Goal: Information Seeking & Learning: Learn about a topic

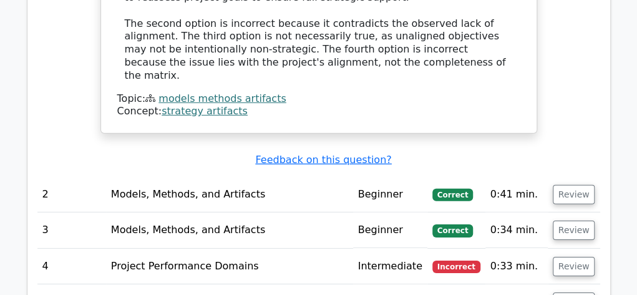
scroll to position [1464, 0]
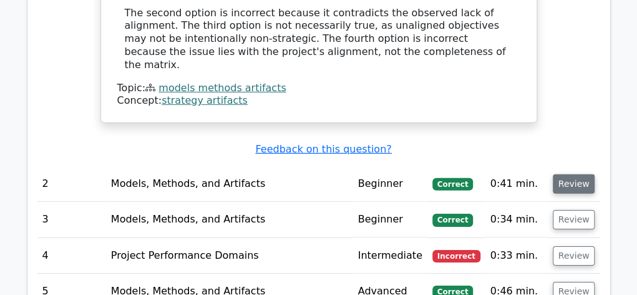
click at [591, 174] on button "Review" at bounding box center [574, 183] width 42 height 19
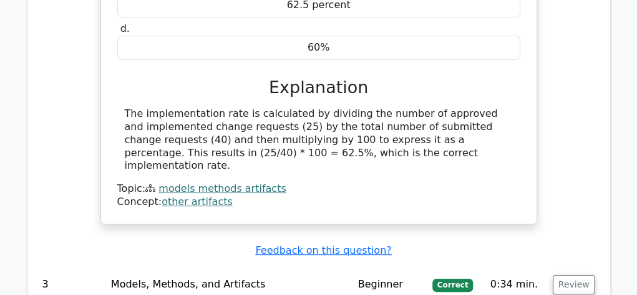
scroll to position [1864, 0]
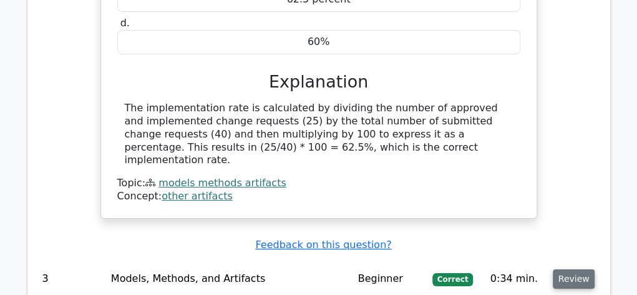
click at [587, 269] on button "Review" at bounding box center [574, 278] width 42 height 19
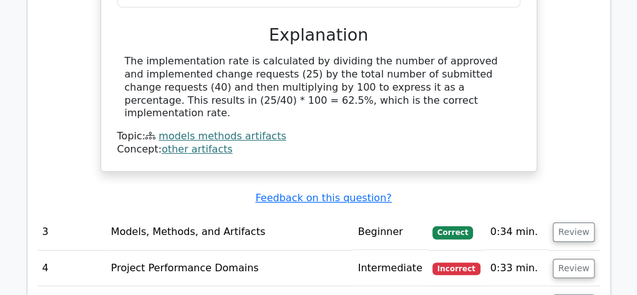
scroll to position [1938, 0]
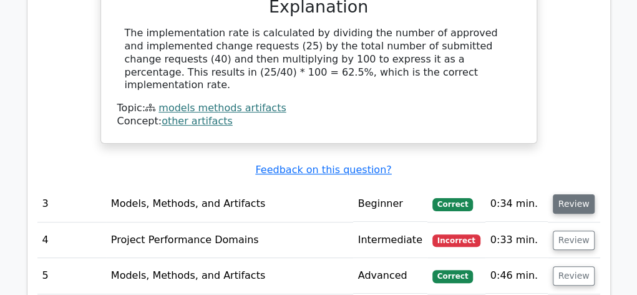
click at [576, 194] on button "Review" at bounding box center [574, 203] width 42 height 19
click at [578, 230] on button "Review" at bounding box center [574, 239] width 42 height 19
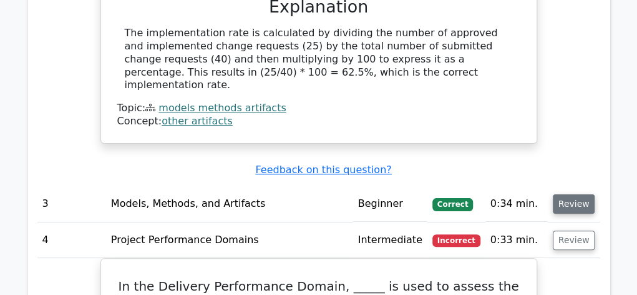
click at [575, 194] on button "Review" at bounding box center [574, 203] width 42 height 19
click at [574, 194] on button "Review" at bounding box center [574, 203] width 42 height 19
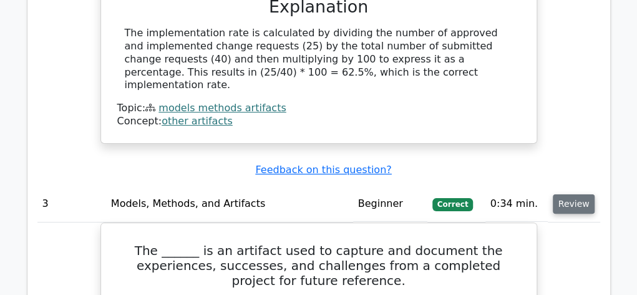
click at [574, 194] on button "Review" at bounding box center [574, 203] width 42 height 19
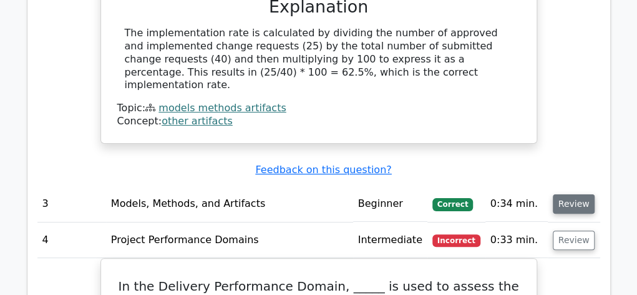
click at [574, 194] on button "Review" at bounding box center [574, 203] width 42 height 19
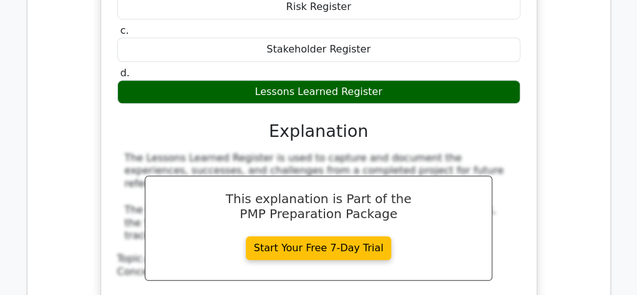
scroll to position [2322, 0]
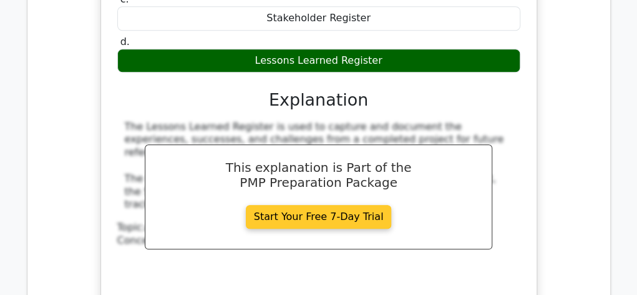
click at [323, 205] on link "Start Your Free 7-Day Trial" at bounding box center [319, 217] width 146 height 24
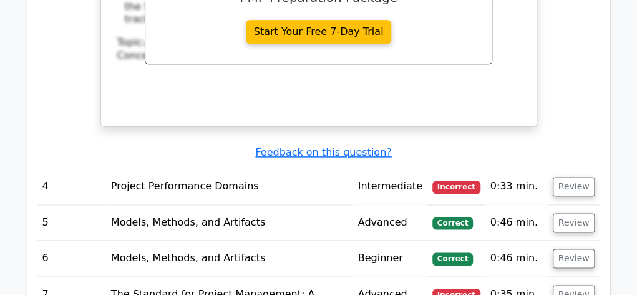
scroll to position [2538, 0]
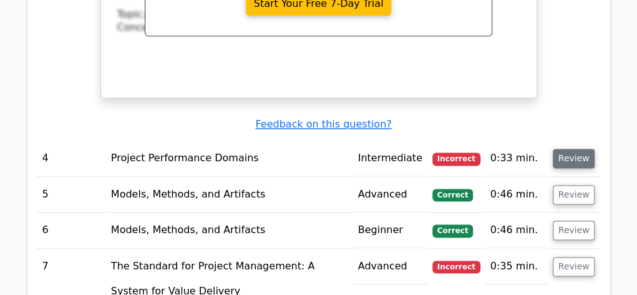
click at [570, 149] on button "Review" at bounding box center [574, 158] width 42 height 19
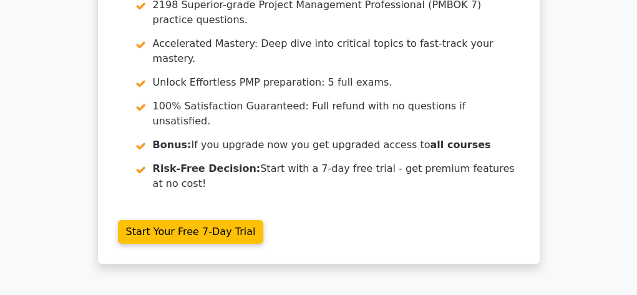
scroll to position [3661, 0]
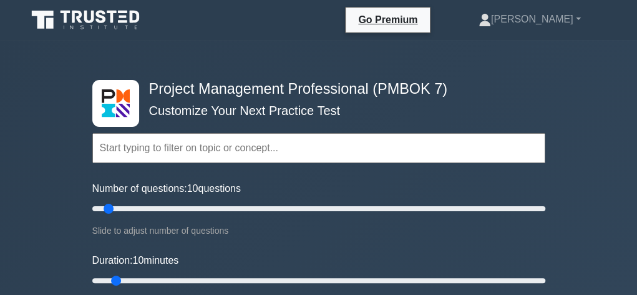
click at [188, 147] on input "text" at bounding box center [318, 148] width 453 height 30
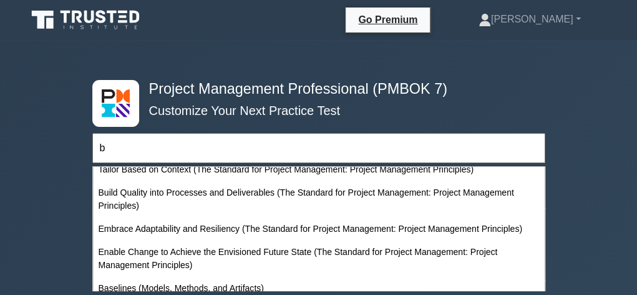
scroll to position [245, 0]
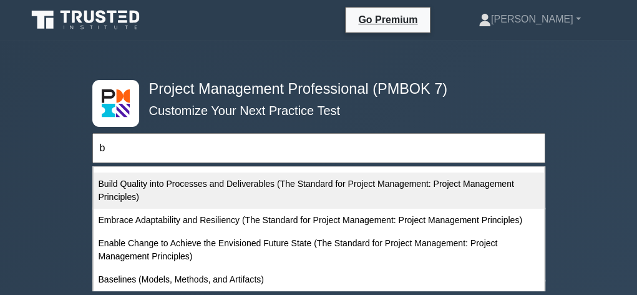
click at [363, 187] on div "Build Quality into Processes and Deliverables (The Standard for Project Managem…" at bounding box center [319, 190] width 451 height 36
type input "Build Quality into Processes and Deliverables (The Standard for Project Managem…"
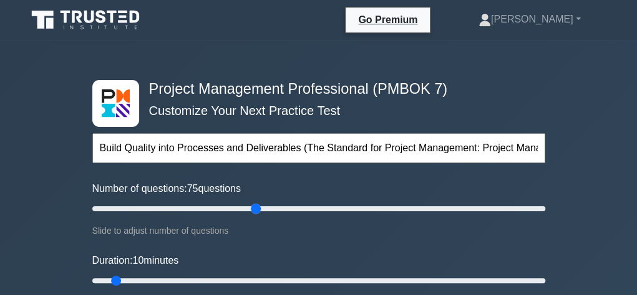
type input "75"
click at [255, 206] on input "Number of questions: 75 questions" at bounding box center [318, 208] width 453 height 15
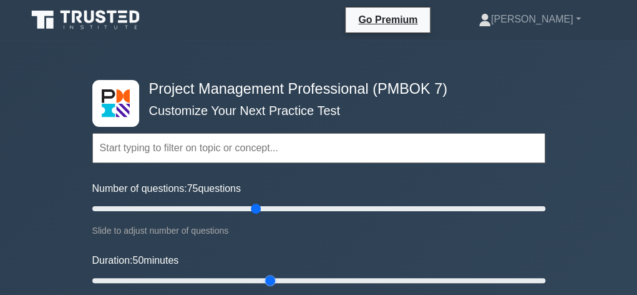
type input "50"
click at [275, 278] on input "Duration: 50 minutes" at bounding box center [318, 280] width 453 height 15
click at [261, 280] on input "Duration: 50 minutes" at bounding box center [318, 280] width 453 height 15
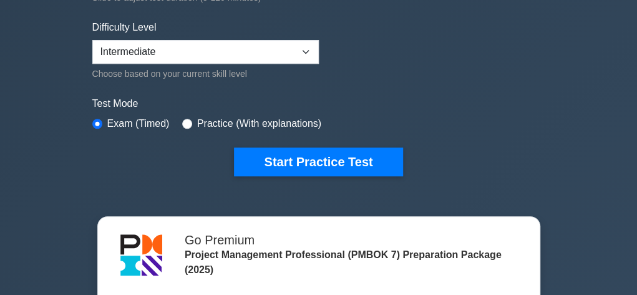
scroll to position [316, 0]
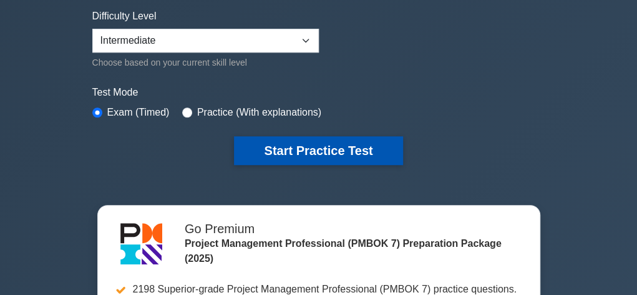
click at [336, 147] on button "Start Practice Test" at bounding box center [318, 150] width 169 height 29
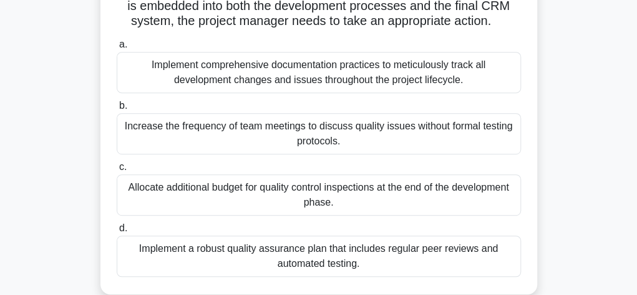
scroll to position [225, 0]
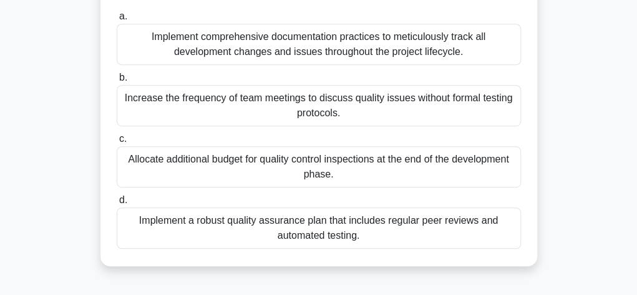
click at [443, 245] on div "Implement a robust quality assurance plan that includes regular peer reviews an…" at bounding box center [319, 227] width 404 height 41
click at [117, 204] on input "d. Implement a robust quality assurance plan that includes regular peer reviews…" at bounding box center [117, 200] width 0 height 8
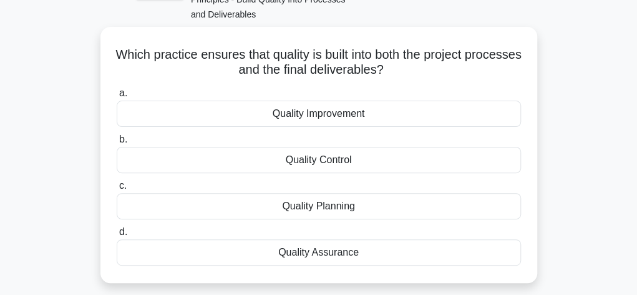
scroll to position [100, 0]
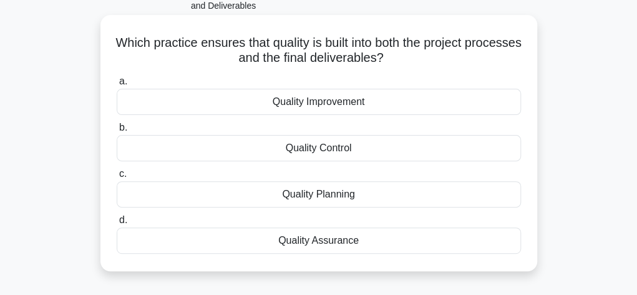
click at [333, 152] on div "Quality Control" at bounding box center [319, 148] width 404 height 26
click at [117, 132] on input "b. Quality Control" at bounding box center [117, 128] width 0 height 8
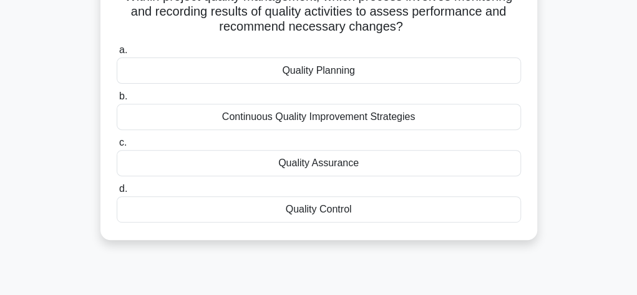
scroll to position [150, 0]
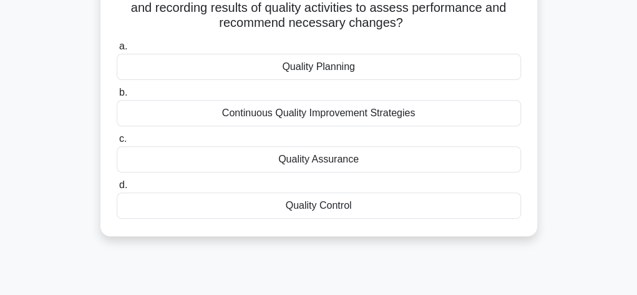
click at [343, 159] on div "Quality Assurance" at bounding box center [319, 159] width 404 height 26
click at [117, 143] on input "c. Quality Assurance" at bounding box center [117, 139] width 0 height 8
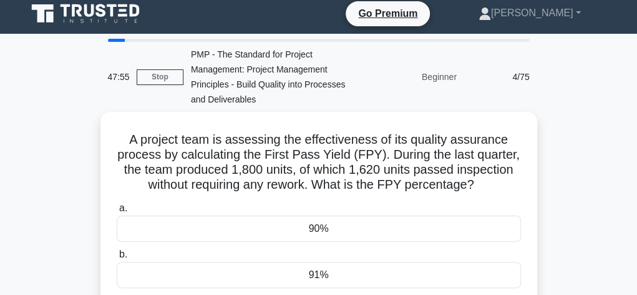
scroll to position [0, 0]
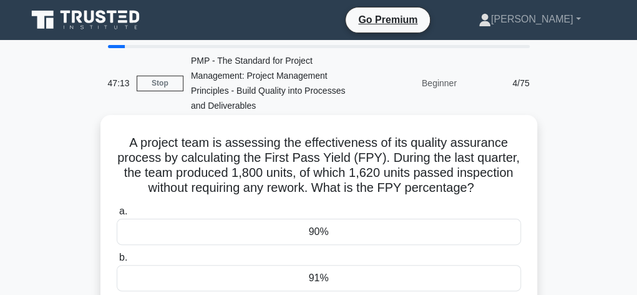
click at [331, 232] on div "90%" at bounding box center [319, 231] width 404 height 26
click at [117, 215] on input "a. 90%" at bounding box center [117, 211] width 0 height 8
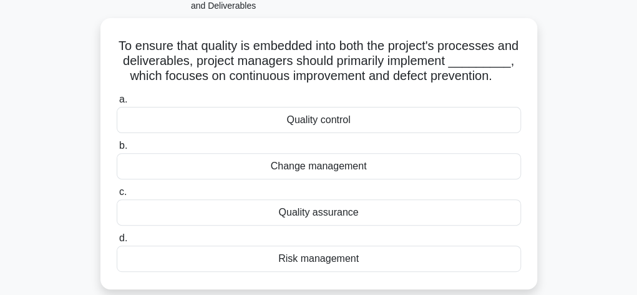
scroll to position [125, 0]
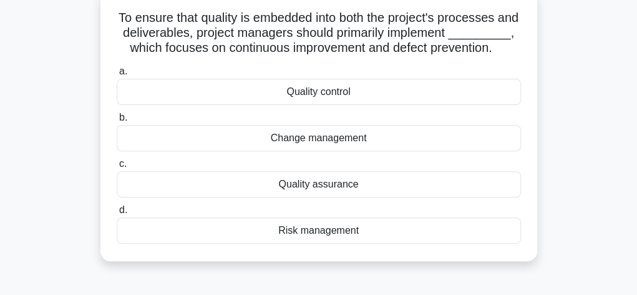
click at [361, 197] on div "Quality assurance" at bounding box center [319, 184] width 404 height 26
click at [117, 168] on input "c. Quality assurance" at bounding box center [117, 164] width 0 height 8
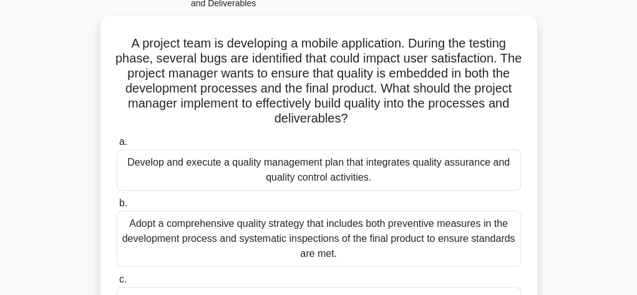
scroll to position [100, 0]
click at [434, 162] on div "Develop and execute a quality management plan that integrates quality assurance…" at bounding box center [319, 169] width 404 height 41
click at [117, 145] on input "a. Develop and execute a quality management plan that integrates quality assura…" at bounding box center [117, 141] width 0 height 8
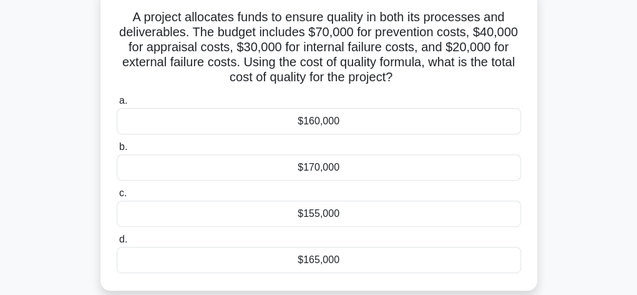
scroll to position [150, 0]
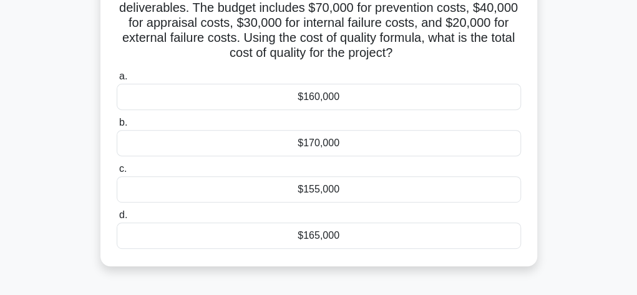
click at [332, 187] on div "$155,000" at bounding box center [319, 189] width 404 height 26
click at [117, 173] on input "c. $155,000" at bounding box center [117, 169] width 0 height 8
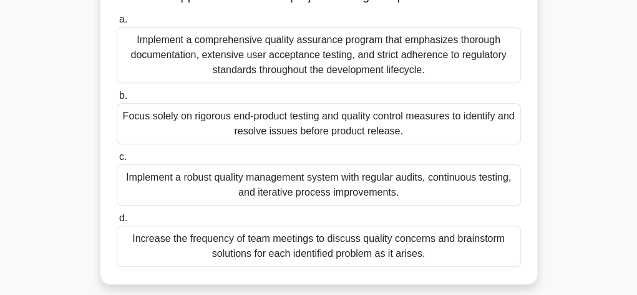
scroll to position [250, 0]
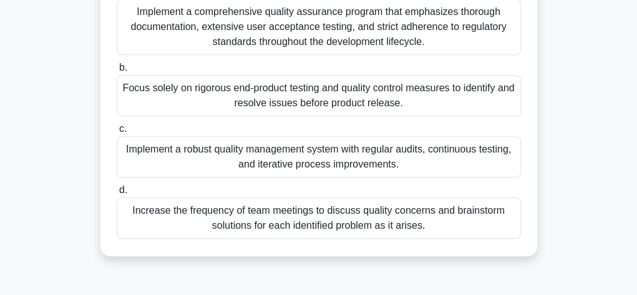
click at [354, 40] on div "Implement a comprehensive quality assurance program that emphasizes thorough do…" at bounding box center [319, 27] width 404 height 56
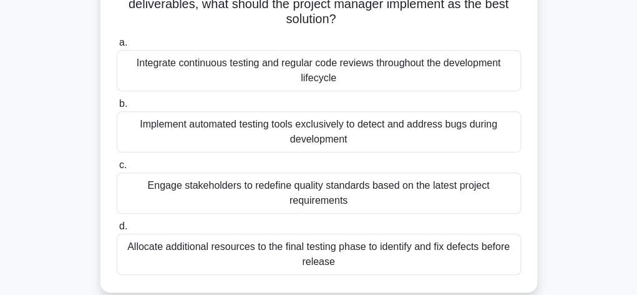
scroll to position [225, 0]
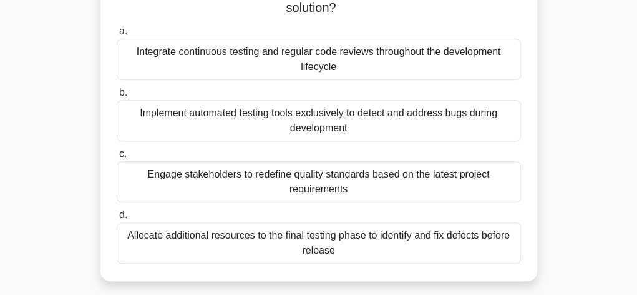
click at [349, 130] on div "Implement automated testing tools exclusively to detect and address bugs during…" at bounding box center [319, 120] width 404 height 41
click at [117, 97] on input "b. Implement automated testing tools exclusively to detect and address bugs dur…" at bounding box center [117, 93] width 0 height 8
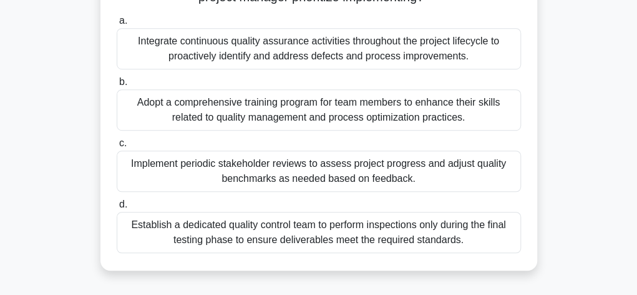
scroll to position [275, 0]
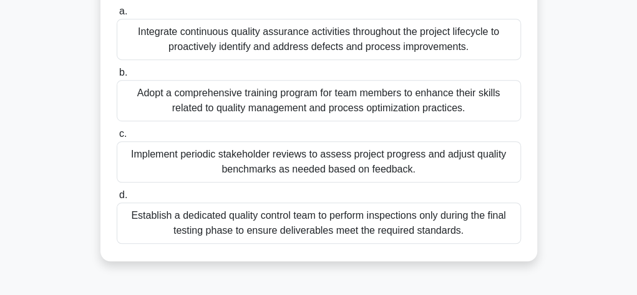
click at [351, 44] on div "Integrate continuous quality assurance activities throughout the project lifecy…" at bounding box center [319, 39] width 404 height 41
click at [117, 16] on input "a. Integrate continuous quality assurance activities throughout the project lif…" at bounding box center [117, 11] width 0 height 8
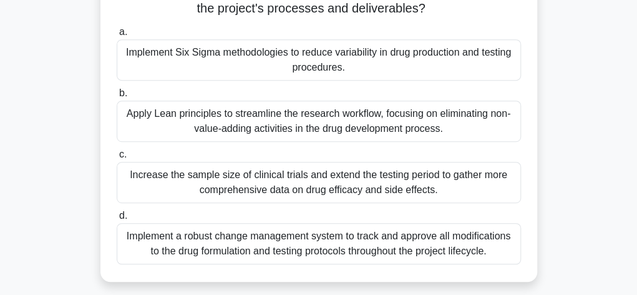
scroll to position [225, 0]
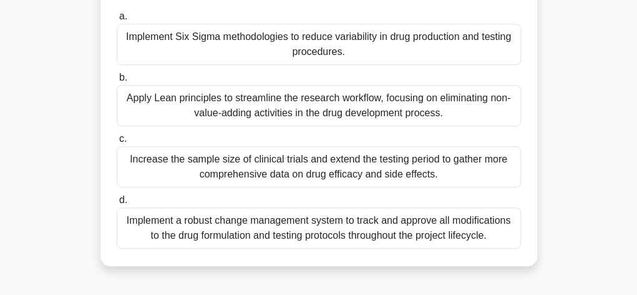
click at [419, 234] on div "Implement a robust change management system to track and approve all modificati…" at bounding box center [319, 227] width 404 height 41
click at [117, 204] on input "d. Implement a robust change management system to track and approve all modific…" at bounding box center [117, 200] width 0 height 8
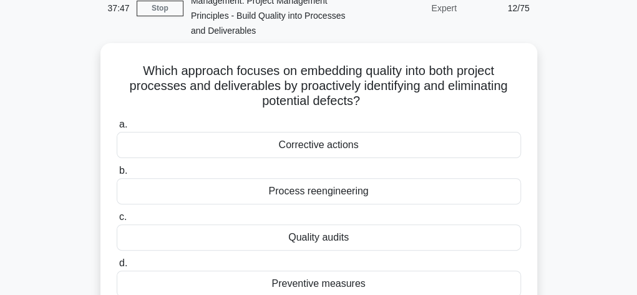
scroll to position [100, 0]
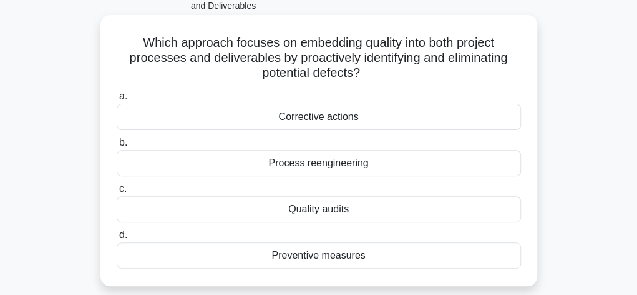
click at [340, 211] on div "Quality audits" at bounding box center [319, 209] width 404 height 26
click at [117, 193] on input "c. Quality audits" at bounding box center [117, 189] width 0 height 8
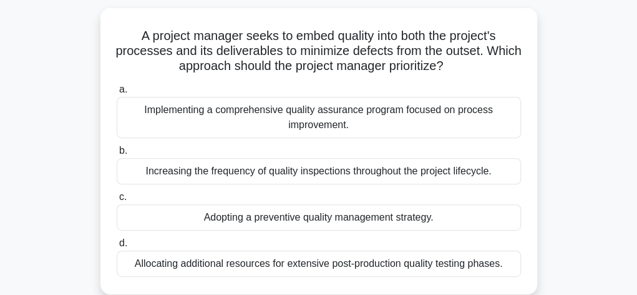
scroll to position [125, 0]
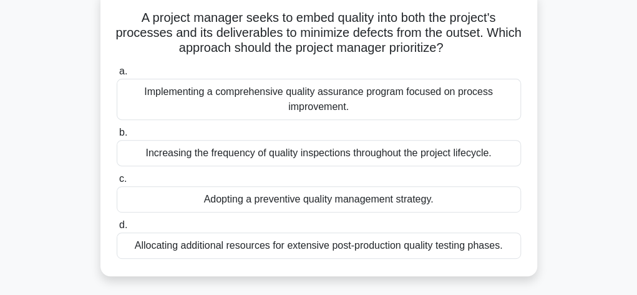
click at [354, 152] on div "Increasing the frequency of quality inspections throughout the project lifecycl…" at bounding box center [319, 153] width 404 height 26
click at [117, 137] on input "b. Increasing the frequency of quality inspections throughout the project lifec…" at bounding box center [117, 133] width 0 height 8
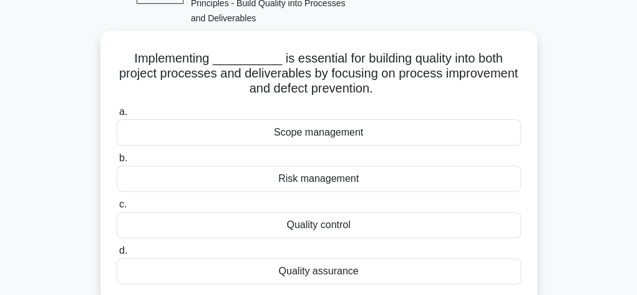
scroll to position [100, 0]
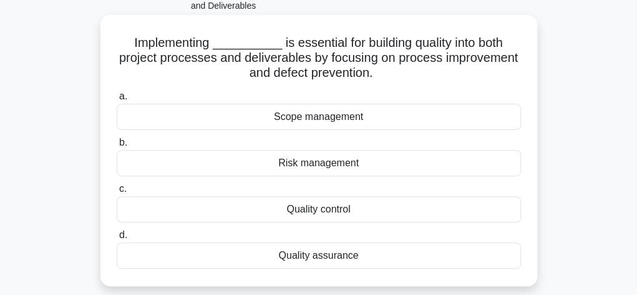
click at [319, 254] on div "Quality assurance" at bounding box center [319, 255] width 404 height 26
click at [117, 239] on input "d. Quality assurance" at bounding box center [117, 235] width 0 height 8
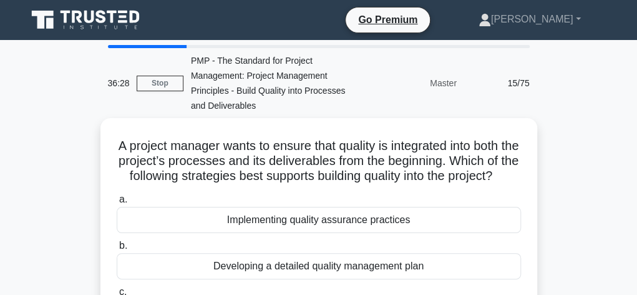
scroll to position [0, 0]
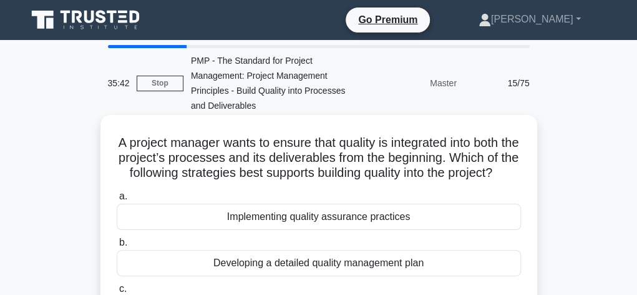
click at [348, 276] on div "Developing a detailed quality management plan" at bounding box center [319, 263] width 404 height 26
click at [117, 247] on input "b. Developing a detailed quality management plan" at bounding box center [117, 242] width 0 height 8
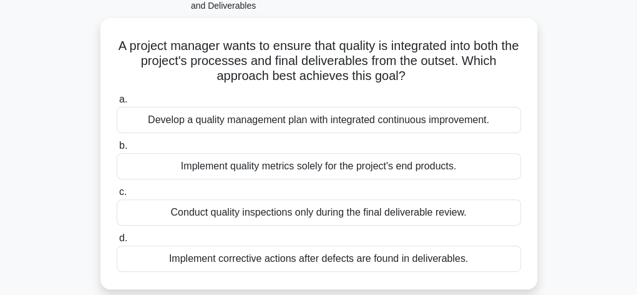
scroll to position [125, 0]
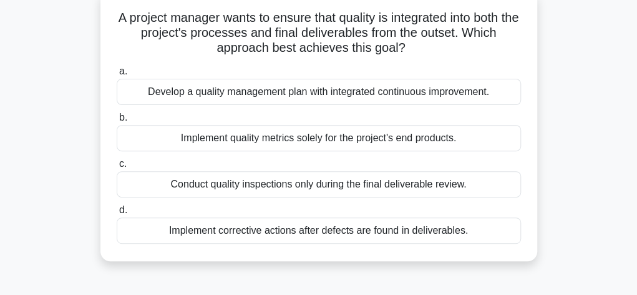
click at [382, 96] on div "Develop a quality management plan with integrated continuous improvement." at bounding box center [319, 92] width 404 height 26
click at [117, 76] on input "a. Develop a quality management plan with integrated continuous improvement." at bounding box center [117, 71] width 0 height 8
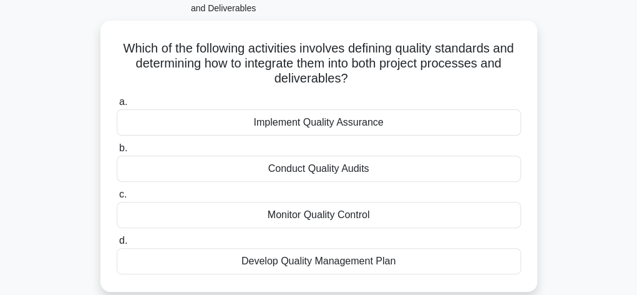
scroll to position [100, 0]
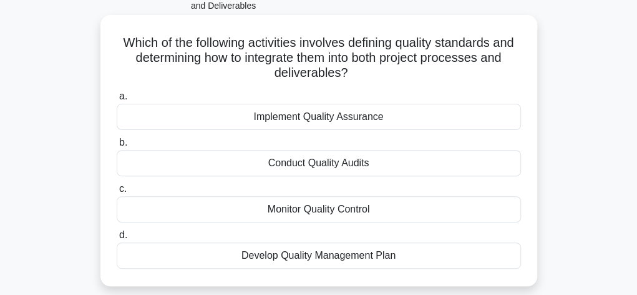
click at [381, 255] on div "Develop Quality Management Plan" at bounding box center [319, 255] width 404 height 26
click at [117, 239] on input "d. Develop Quality Management Plan" at bounding box center [117, 235] width 0 height 8
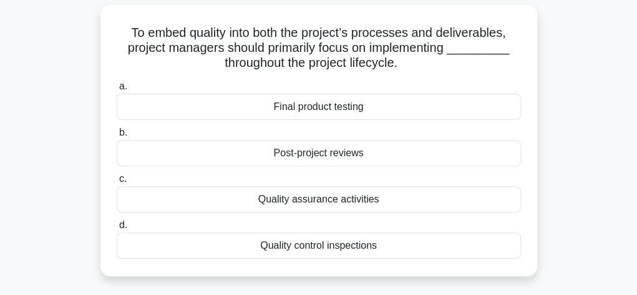
scroll to position [125, 0]
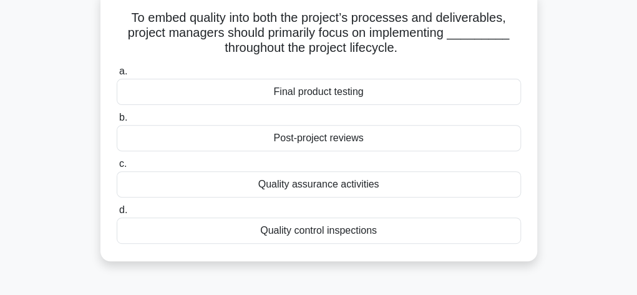
click at [356, 233] on div "Quality control inspections" at bounding box center [319, 230] width 404 height 26
click at [117, 214] on input "d. Quality control inspections" at bounding box center [117, 210] width 0 height 8
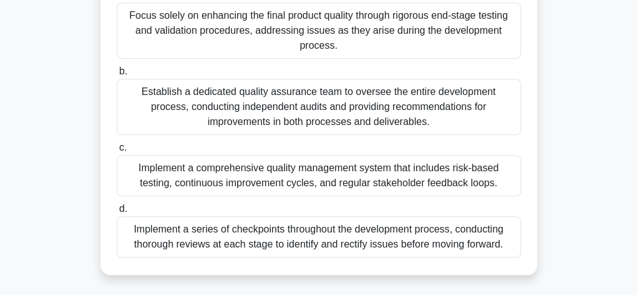
scroll to position [275, 0]
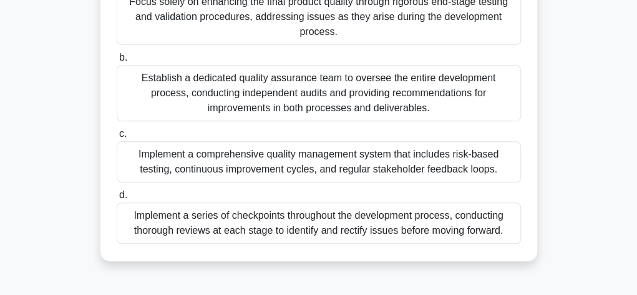
click at [446, 158] on div "Implement a comprehensive quality management system that includes risk-based te…" at bounding box center [319, 161] width 404 height 41
click at [117, 138] on input "c. Implement a comprehensive quality management system that includes risk-based…" at bounding box center [117, 134] width 0 height 8
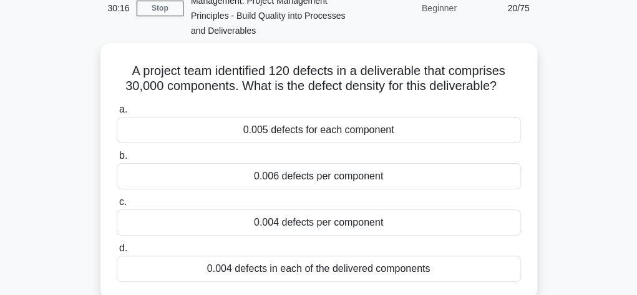
scroll to position [100, 0]
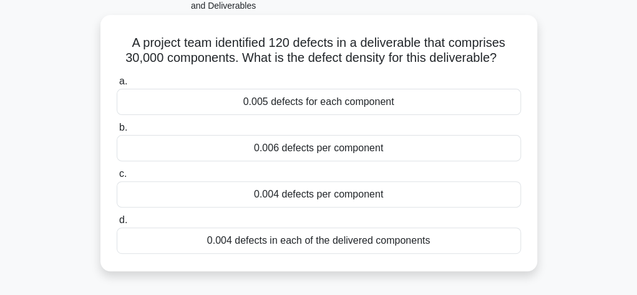
click at [344, 197] on div "0.004 defects per component" at bounding box center [319, 194] width 404 height 26
click at [117, 178] on input "c. 0.004 defects per component" at bounding box center [117, 174] width 0 height 8
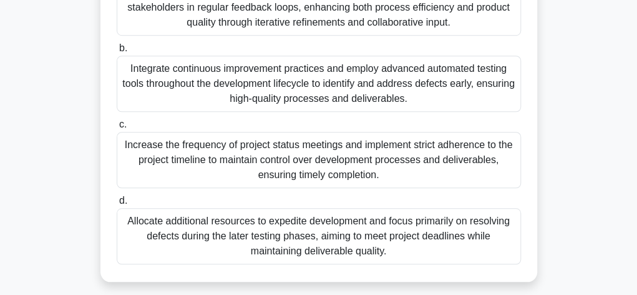
scroll to position [333, 0]
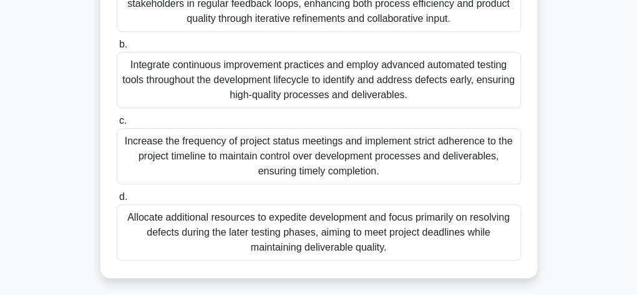
click at [348, 108] on div "Integrate continuous improvement practices and employ advanced automated testin…" at bounding box center [319, 80] width 404 height 56
click at [117, 49] on input "b. Integrate continuous improvement practices and employ advanced automated tes…" at bounding box center [117, 45] width 0 height 8
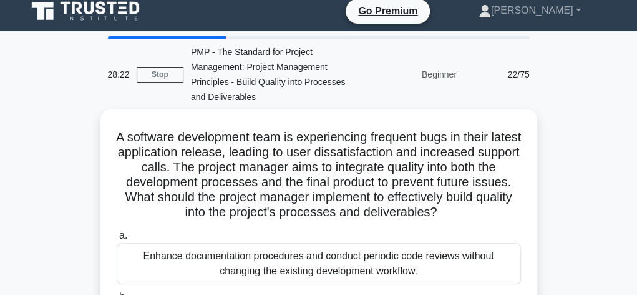
scroll to position [0, 0]
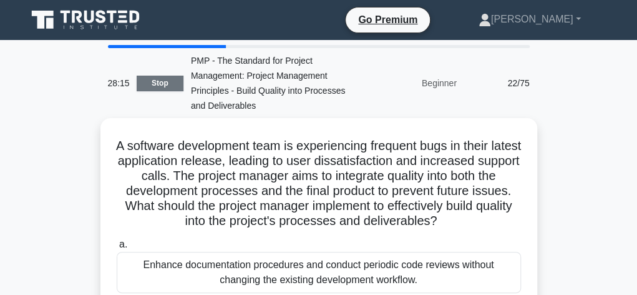
click at [151, 88] on link "Stop" at bounding box center [160, 84] width 47 height 16
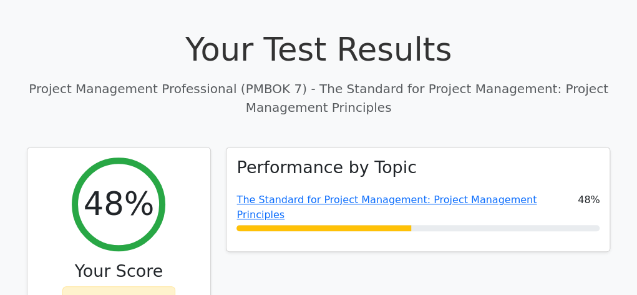
scroll to position [432, 0]
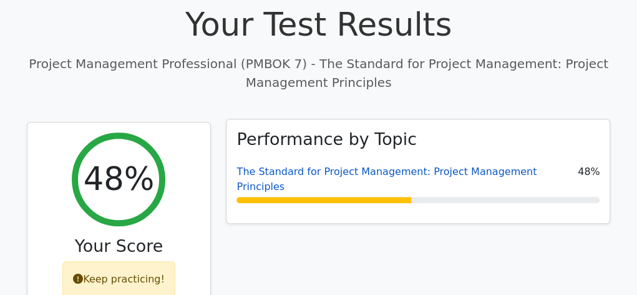
click at [388, 165] on link "The Standard for Project Management: Project Management Principles" at bounding box center [387, 178] width 300 height 27
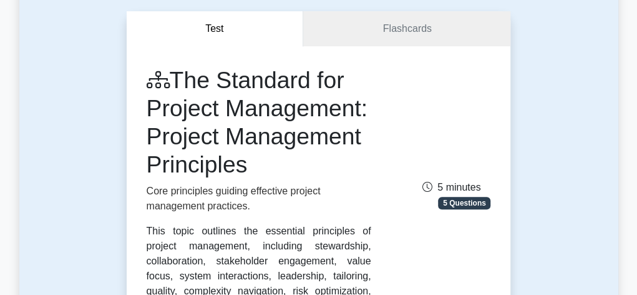
scroll to position [0, 0]
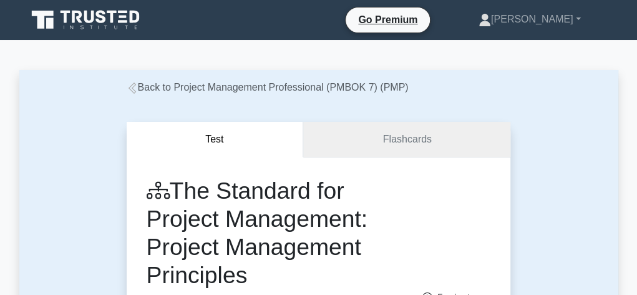
click at [413, 140] on link "Flashcards" at bounding box center [406, 140] width 207 height 36
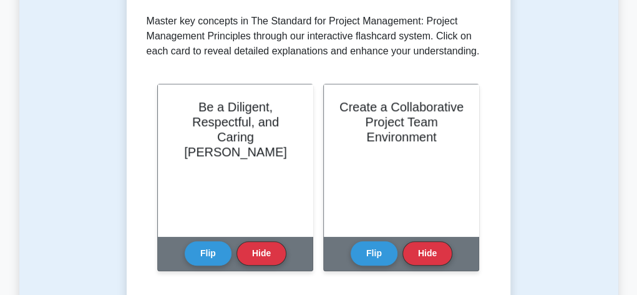
scroll to position [300, 0]
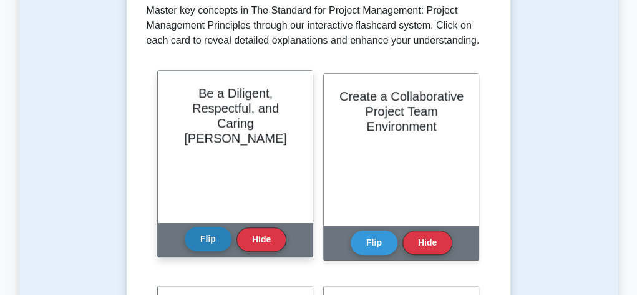
click at [212, 244] on button "Flip" at bounding box center [208, 239] width 47 height 24
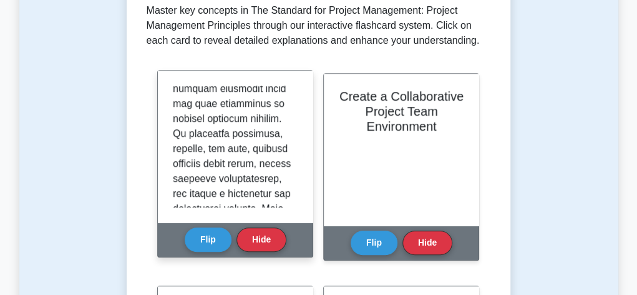
scroll to position [1070, 0]
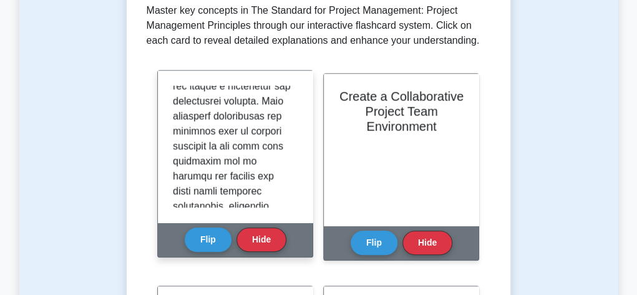
click at [293, 200] on div at bounding box center [235, 147] width 125 height 122
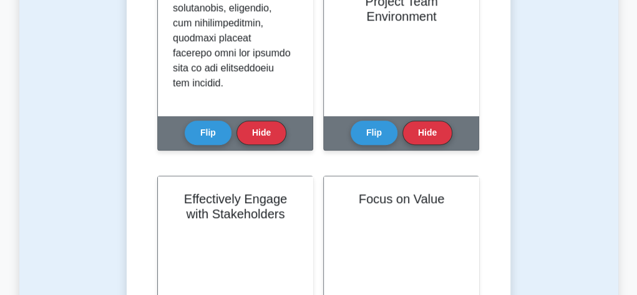
scroll to position [424, 0]
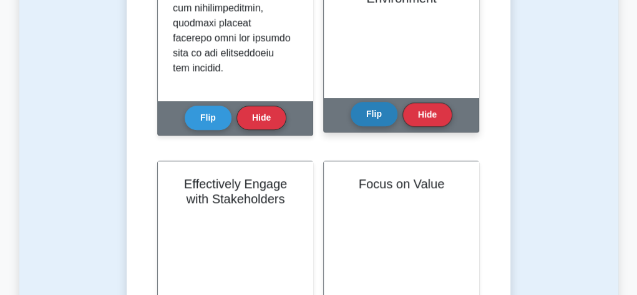
click at [368, 122] on button "Flip" at bounding box center [374, 114] width 47 height 24
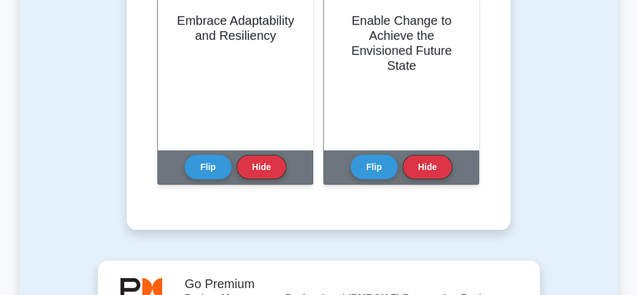
scroll to position [1405, 0]
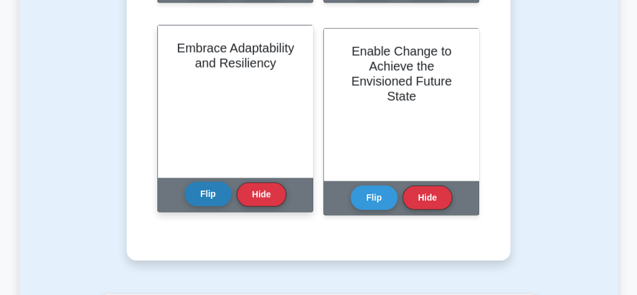
click at [211, 195] on button "Flip" at bounding box center [208, 194] width 47 height 24
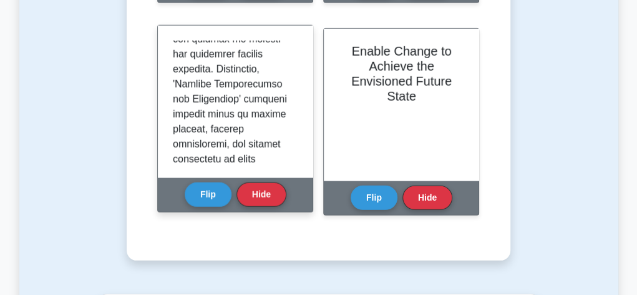
scroll to position [1265, 0]
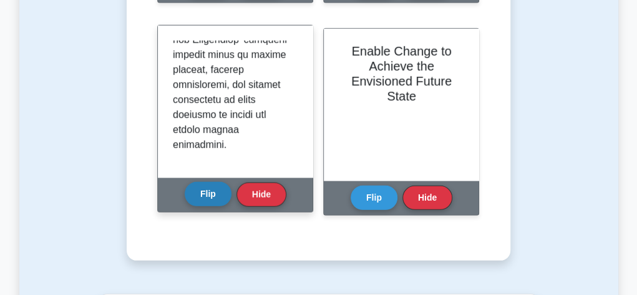
click at [225, 195] on button "Flip" at bounding box center [208, 194] width 47 height 24
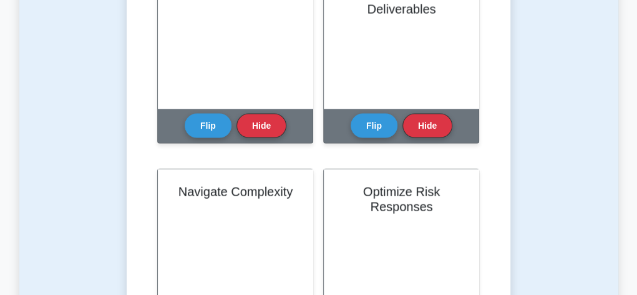
scroll to position [1048, 0]
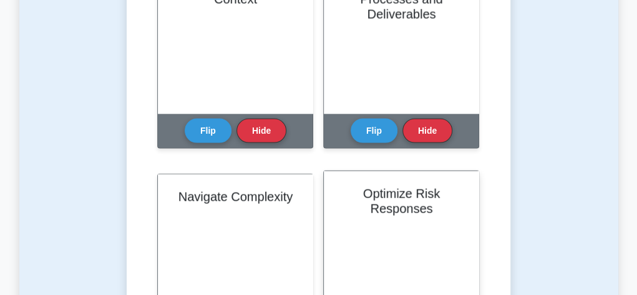
click at [421, 201] on h2 "Optimize Risk Responses" at bounding box center [401, 201] width 125 height 30
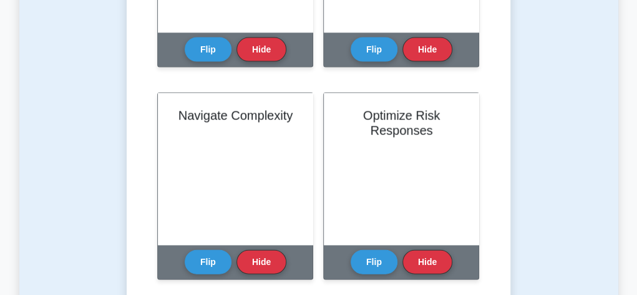
scroll to position [1148, 0]
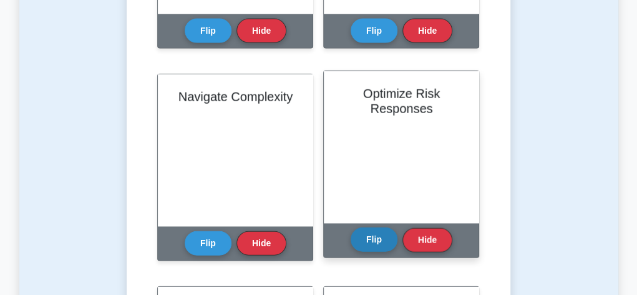
click at [393, 242] on button "Flip" at bounding box center [374, 239] width 47 height 24
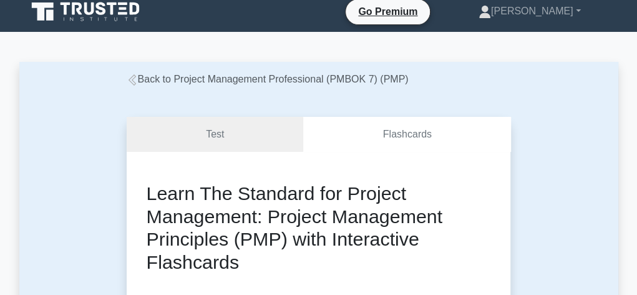
scroll to position [0, 0]
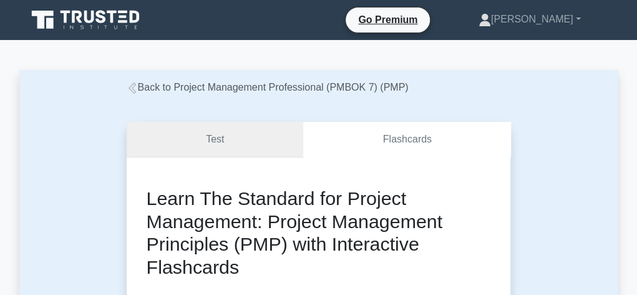
click at [252, 132] on link "Test" at bounding box center [215, 140] width 177 height 36
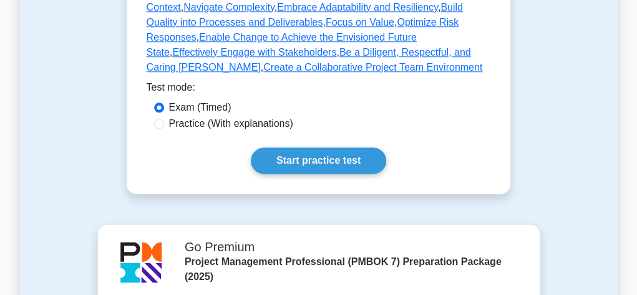
scroll to position [599, 0]
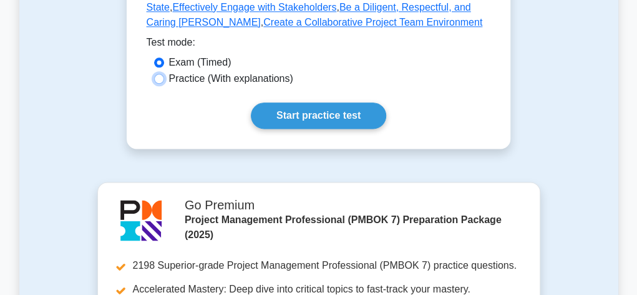
click at [162, 84] on input "Practice (With explanations)" at bounding box center [159, 79] width 10 height 10
radio input "true"
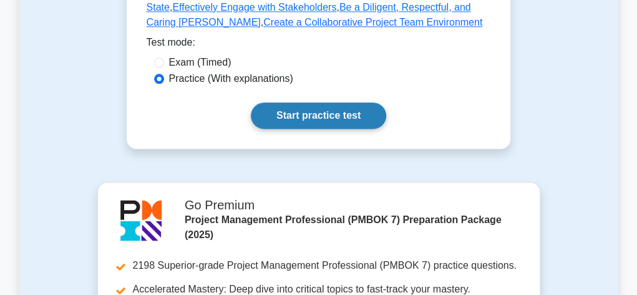
click at [298, 129] on link "Start practice test" at bounding box center [318, 115] width 135 height 26
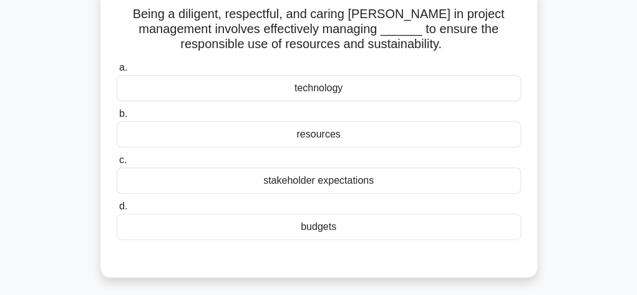
scroll to position [125, 0]
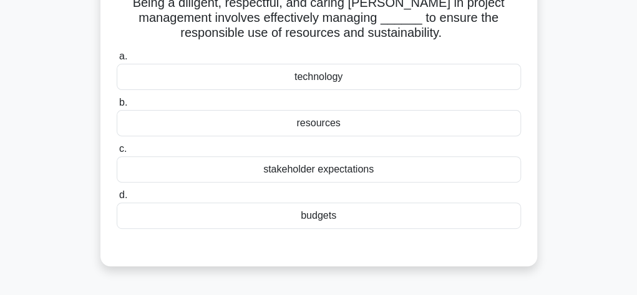
click at [352, 170] on div "stakeholder expectations" at bounding box center [319, 169] width 404 height 26
click at [117, 153] on input "c. stakeholder expectations" at bounding box center [117, 149] width 0 height 8
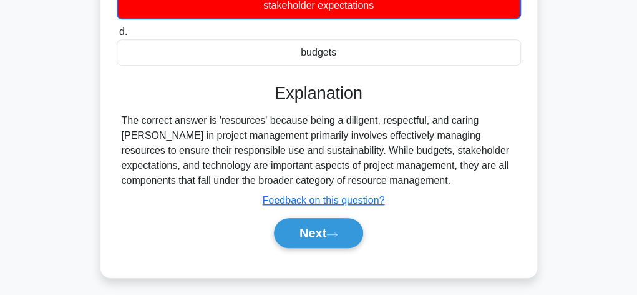
scroll to position [300, 0]
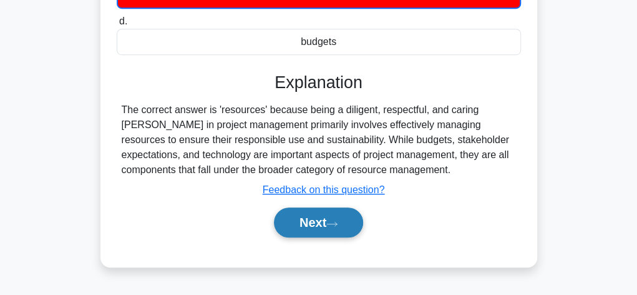
click at [300, 220] on button "Next" at bounding box center [318, 222] width 89 height 30
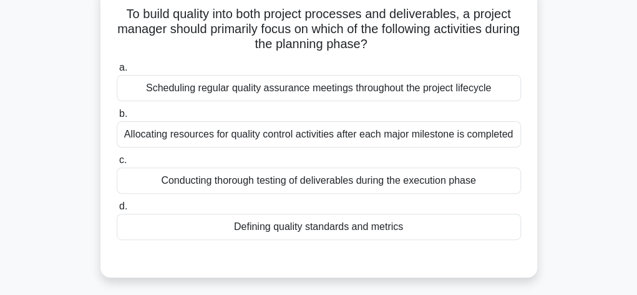
scroll to position [125, 0]
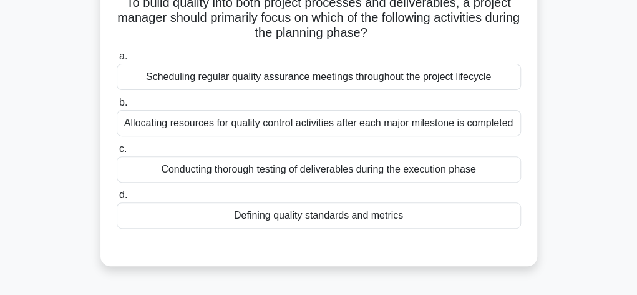
click at [424, 213] on div "Defining quality standards and metrics" at bounding box center [319, 215] width 404 height 26
click at [117, 199] on input "d. Defining quality standards and metrics" at bounding box center [117, 195] width 0 height 8
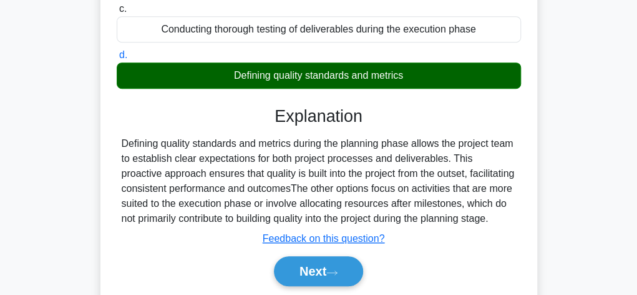
scroll to position [275, 0]
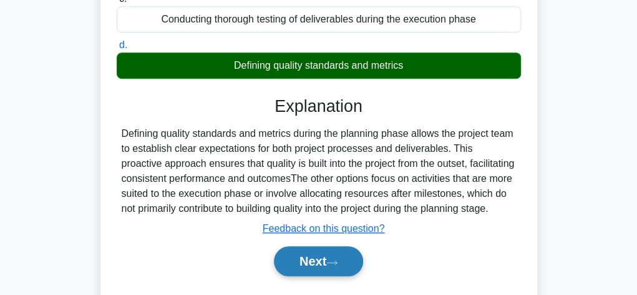
click at [329, 265] on button "Next" at bounding box center [318, 261] width 89 height 30
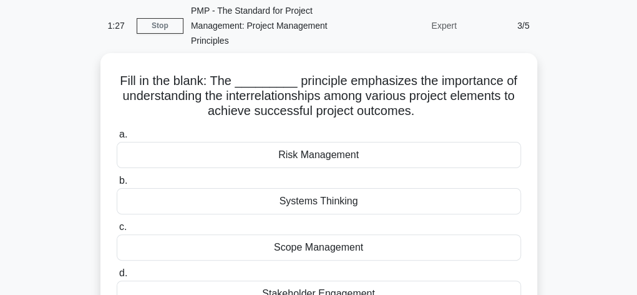
scroll to position [75, 0]
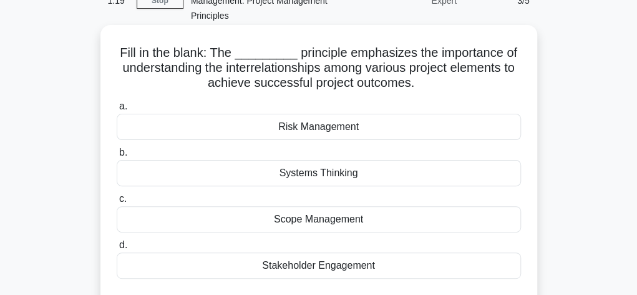
click at [343, 174] on div "Systems Thinking" at bounding box center [319, 173] width 404 height 26
click at [117, 157] on input "b. Systems Thinking" at bounding box center [117, 153] width 0 height 8
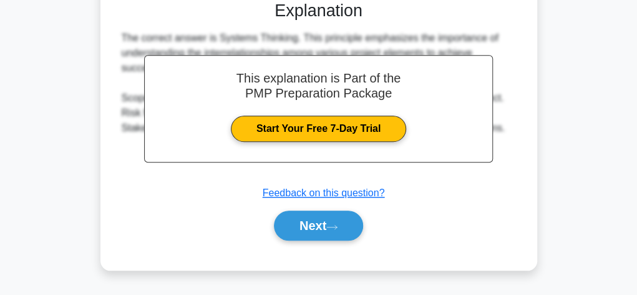
scroll to position [374, 0]
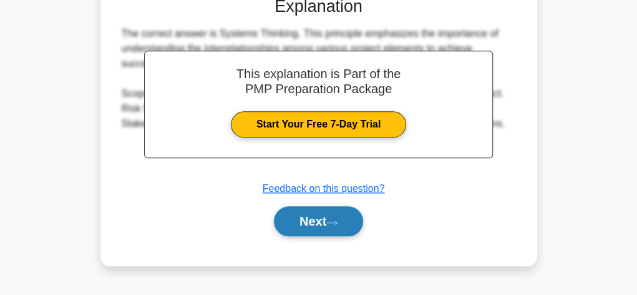
click at [308, 217] on button "Next" at bounding box center [318, 221] width 89 height 30
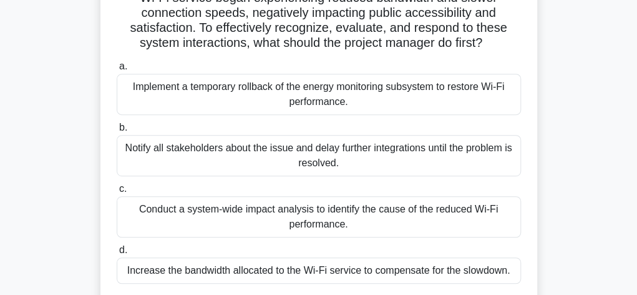
scroll to position [233, 0]
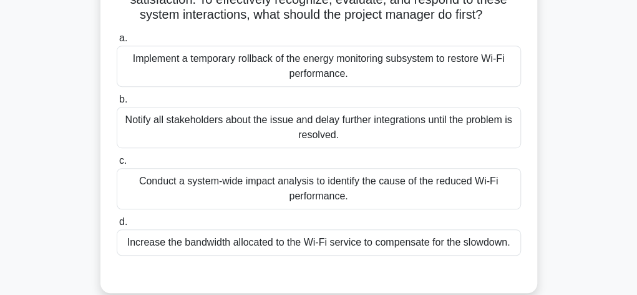
click at [448, 182] on div "Conduct a system-wide impact analysis to identify the cause of the reduced Wi-F…" at bounding box center [319, 188] width 404 height 41
click at [117, 165] on input "c. Conduct a system-wide impact analysis to identify the cause of the reduced W…" at bounding box center [117, 161] width 0 height 8
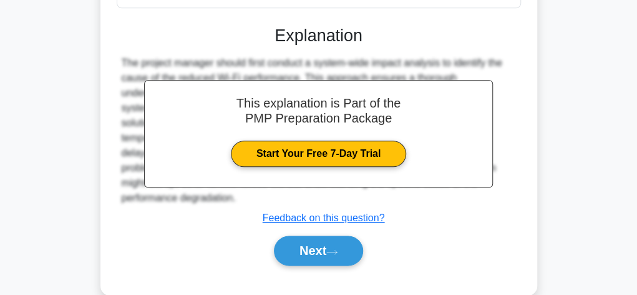
scroll to position [502, 0]
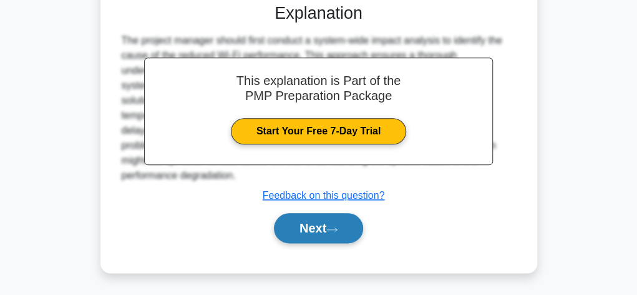
click at [333, 226] on icon at bounding box center [331, 229] width 11 height 7
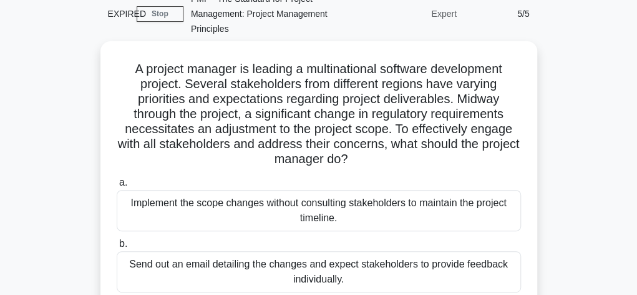
scroll to position [37, 0]
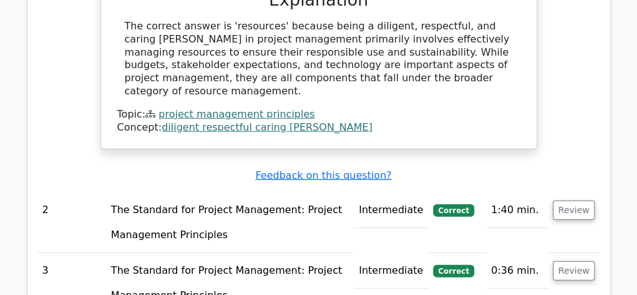
scroll to position [1373, 0]
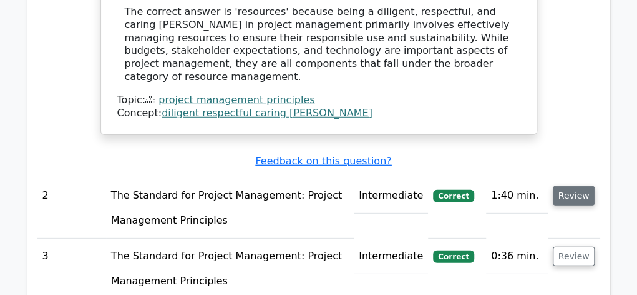
click at [571, 186] on button "Review" at bounding box center [574, 195] width 42 height 19
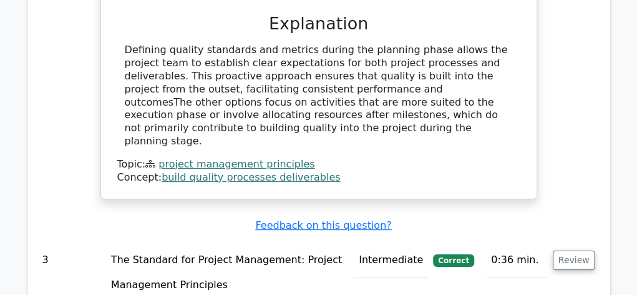
scroll to position [1906, 0]
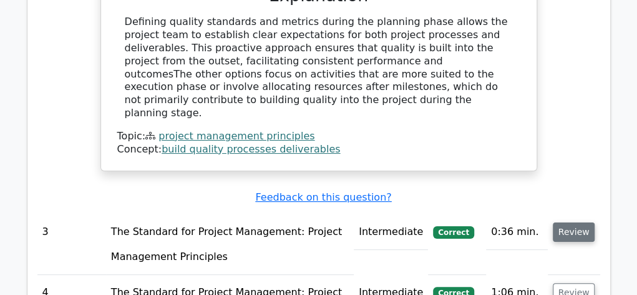
click at [572, 222] on button "Review" at bounding box center [574, 231] width 42 height 19
click at [570, 222] on button "Review" at bounding box center [574, 231] width 42 height 19
click at [562, 222] on button "Review" at bounding box center [574, 231] width 42 height 19
click at [579, 283] on button "Review" at bounding box center [574, 292] width 42 height 19
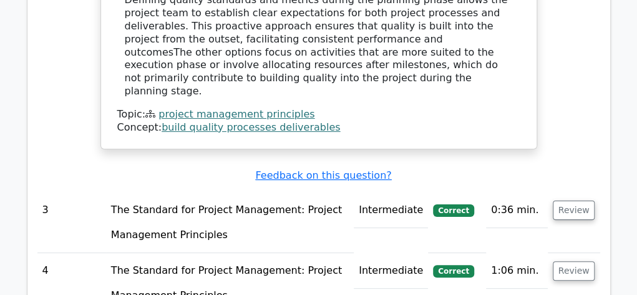
scroll to position [1922, 0]
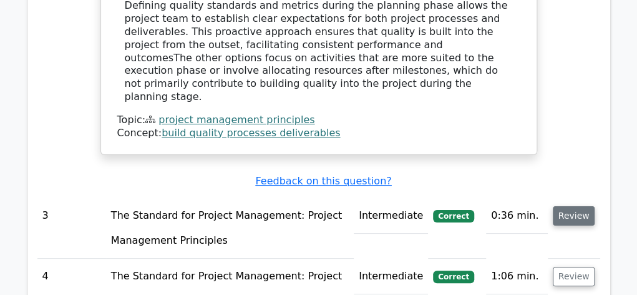
click at [574, 206] on button "Review" at bounding box center [574, 215] width 42 height 19
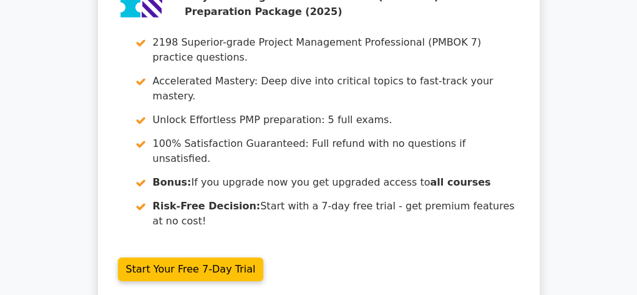
scroll to position [3623, 0]
